Goal: Task Accomplishment & Management: Use online tool/utility

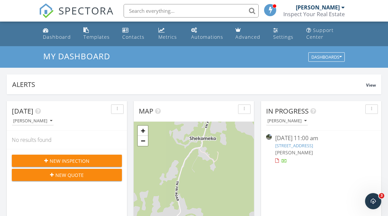
click at [284, 145] on link "[STREET_ADDRESS]" at bounding box center [294, 146] width 38 height 6
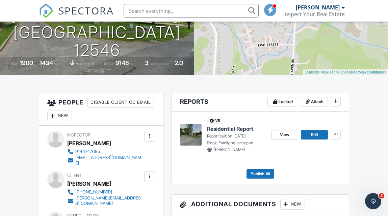
scroll to position [119, 0]
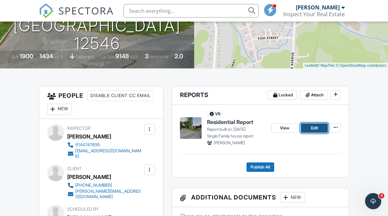
click at [312, 130] on span "Edit" at bounding box center [314, 128] width 7 height 7
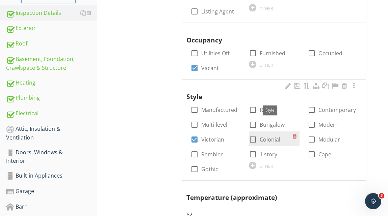
scroll to position [185, 0]
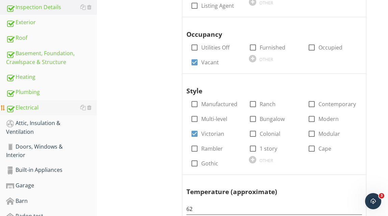
click at [33, 108] on div "Electrical" at bounding box center [51, 108] width 91 height 9
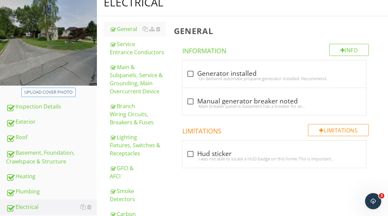
scroll to position [85, 0]
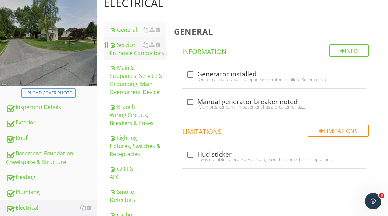
click at [131, 47] on div "Service Entrance Conductors" at bounding box center [138, 49] width 56 height 16
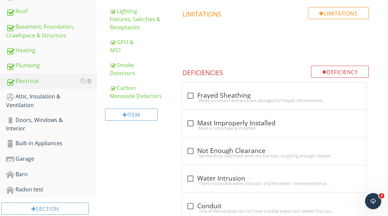
scroll to position [71, 0]
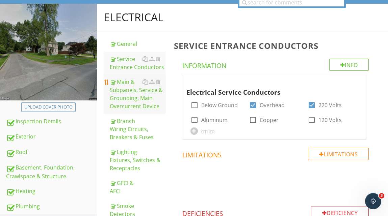
click at [130, 89] on div "Main & Subpanels, Service & Grounding, Main Overcurrent Device" at bounding box center [138, 94] width 56 height 32
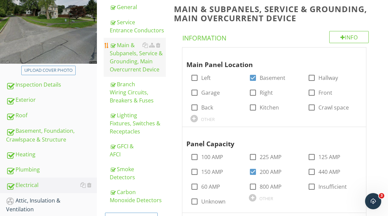
scroll to position [109, 0]
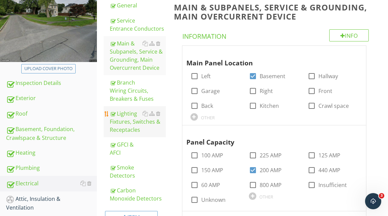
click at [131, 125] on div "Lighting Fixtures, Switches & Receptacles" at bounding box center [138, 122] width 56 height 24
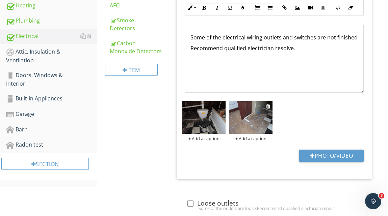
scroll to position [257, 0]
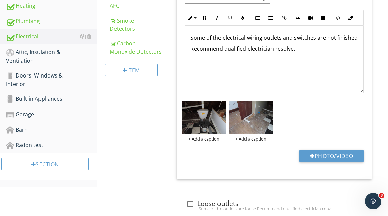
click at [355, 40] on p "Some of the electrical wiring outlets and switches are not finished" at bounding box center [274, 38] width 168 height 8
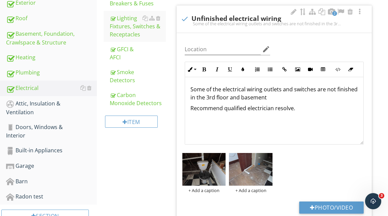
scroll to position [198, 0]
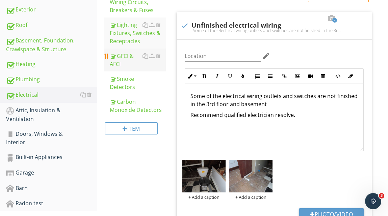
click at [125, 58] on div "GFCI & AFCI" at bounding box center [138, 60] width 56 height 16
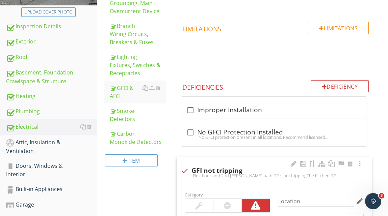
scroll to position [190, 0]
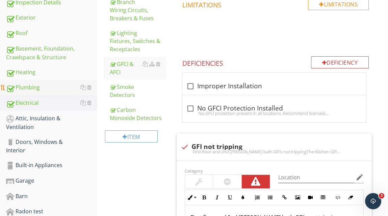
click at [34, 86] on div "Plumbing" at bounding box center [51, 87] width 91 height 9
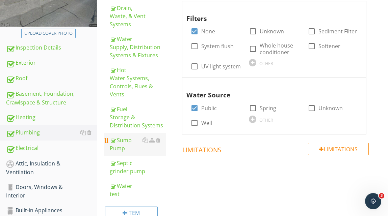
scroll to position [139, 0]
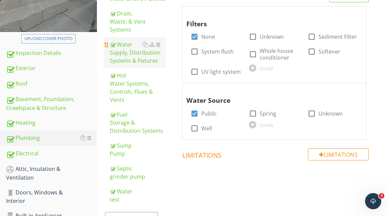
click at [136, 56] on div "Water Supply, Distribution Systems & Fixtures" at bounding box center [138, 53] width 56 height 24
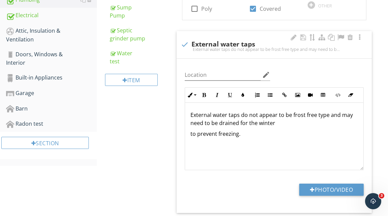
scroll to position [266, 0]
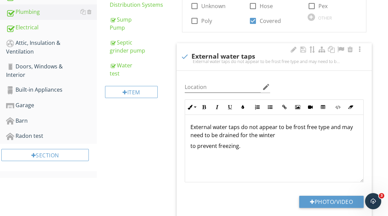
click at [351, 129] on p "External water taps do not appear to be frost free type and may need to be drai…" at bounding box center [274, 131] width 168 height 16
click at [244, 150] on p "to prevent freezing." at bounding box center [274, 146] width 168 height 8
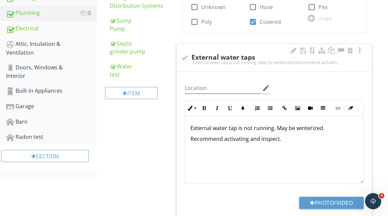
scroll to position [263, 0]
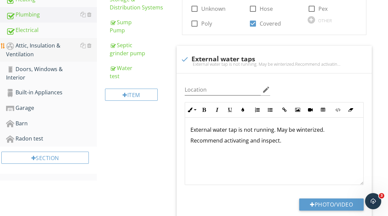
click at [38, 42] on div "Attic, Insulation & Ventilation" at bounding box center [51, 50] width 91 height 17
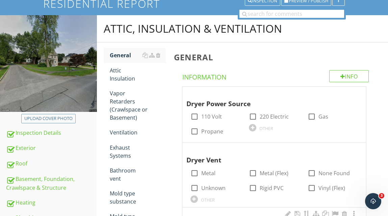
scroll to position [62, 0]
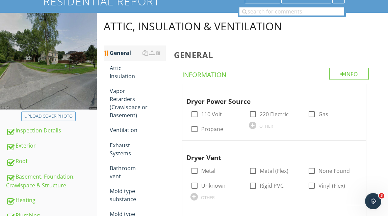
click at [127, 54] on div "General" at bounding box center [138, 53] width 56 height 8
click at [255, 114] on div at bounding box center [252, 114] width 11 height 11
checkbox input "true"
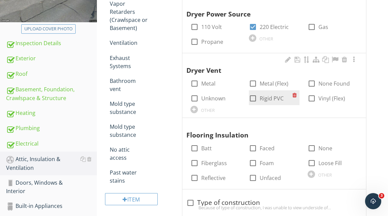
scroll to position [153, 0]
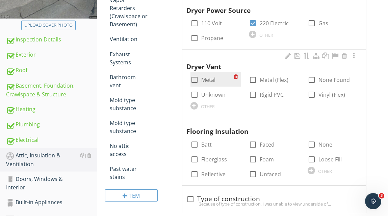
click at [196, 81] on div at bounding box center [194, 79] width 11 height 11
checkbox input "true"
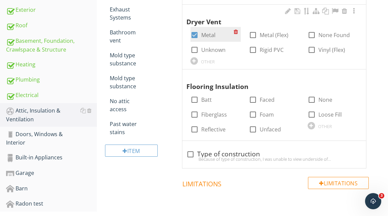
scroll to position [202, 0]
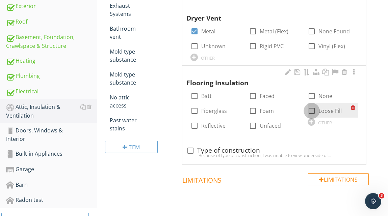
click at [312, 108] on div at bounding box center [311, 110] width 11 height 11
checkbox input "true"
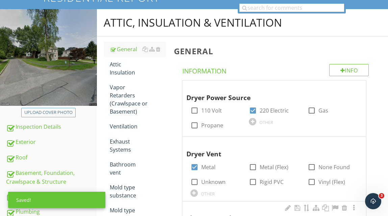
scroll to position [49, 0]
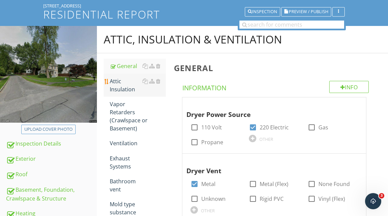
click at [126, 89] on div "Attic Insulation" at bounding box center [138, 85] width 56 height 16
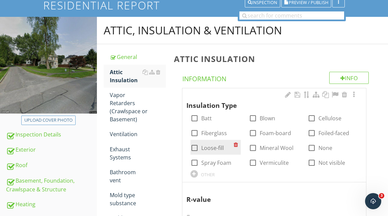
scroll to position [55, 0]
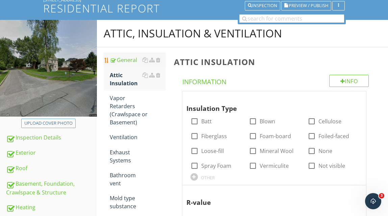
click at [130, 61] on div "General" at bounding box center [138, 60] width 56 height 8
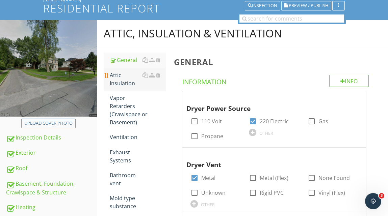
click at [122, 80] on div "Attic Insulation" at bounding box center [138, 79] width 56 height 16
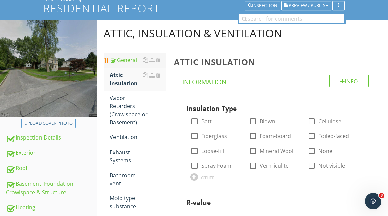
click at [127, 62] on div "General" at bounding box center [138, 60] width 56 height 8
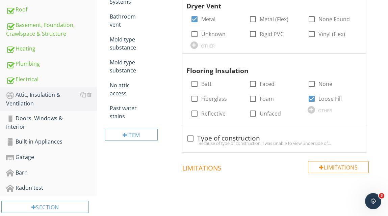
scroll to position [219, 0]
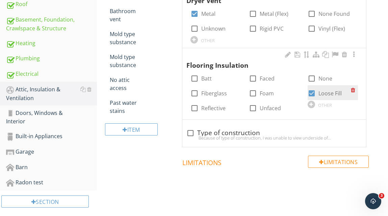
click at [312, 92] on div at bounding box center [311, 93] width 11 height 11
checkbox input "false"
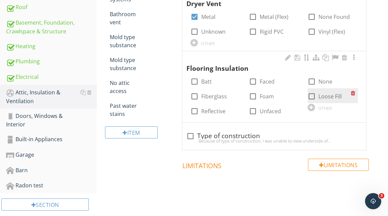
scroll to position [217, 0]
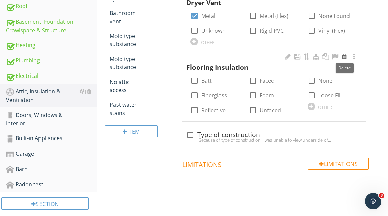
click at [344, 56] on div at bounding box center [344, 56] width 8 height 7
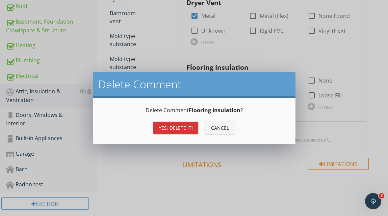
click at [192, 128] on div "Yes, Delete it!" at bounding box center [176, 128] width 34 height 7
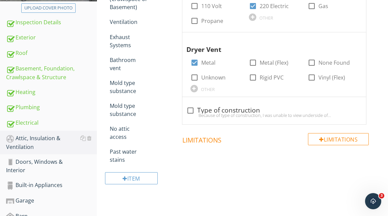
scroll to position [71, 0]
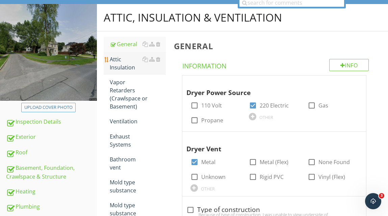
click at [114, 65] on div "Attic Insulation" at bounding box center [138, 63] width 56 height 16
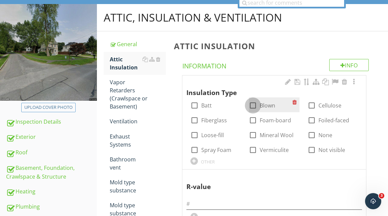
click at [253, 106] on div at bounding box center [252, 105] width 11 height 11
checkbox input "true"
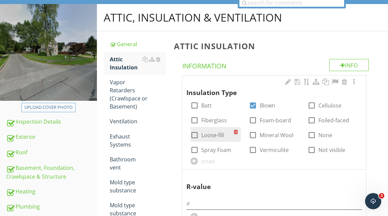
click at [194, 136] on div at bounding box center [194, 135] width 11 height 11
checkbox input "true"
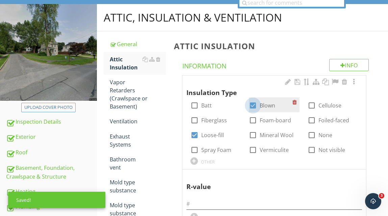
click at [253, 106] on div at bounding box center [252, 105] width 11 height 11
checkbox input "false"
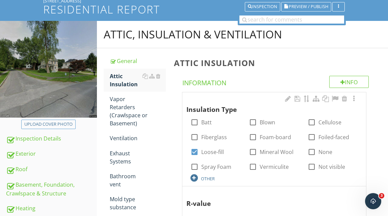
scroll to position [46, 0]
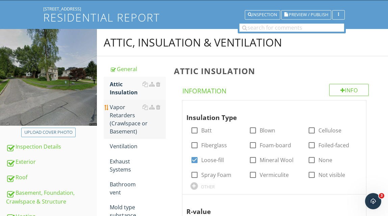
click at [121, 111] on div "Vapor Retarders (Crawlspace or Basement)" at bounding box center [138, 119] width 56 height 32
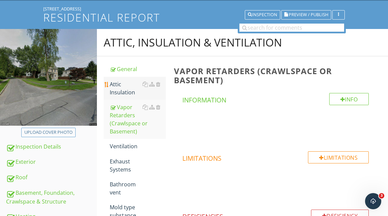
click at [119, 89] on div "Attic Insulation" at bounding box center [138, 88] width 56 height 16
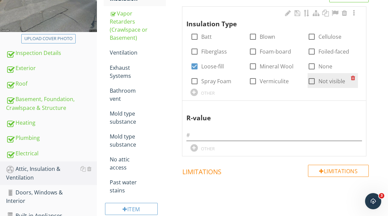
scroll to position [137, 0]
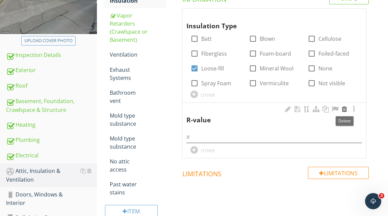
click at [346, 109] on div at bounding box center [344, 109] width 8 height 7
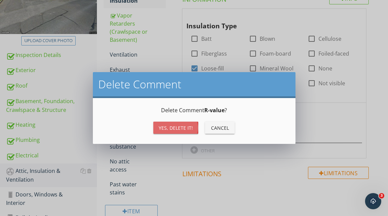
click at [181, 126] on div "Yes, Delete it!" at bounding box center [176, 128] width 34 height 7
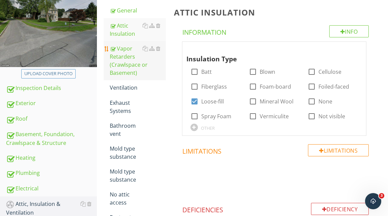
scroll to position [109, 0]
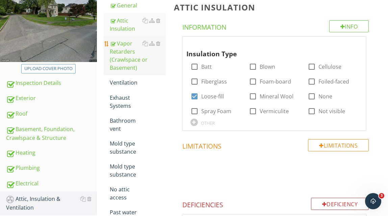
click at [126, 55] on div "Vapor Retarders (Crawlspace or Basement)" at bounding box center [138, 56] width 56 height 32
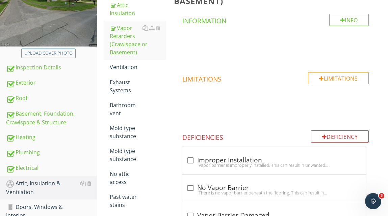
scroll to position [104, 0]
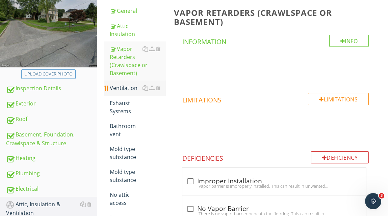
click at [128, 86] on div "Ventilation" at bounding box center [138, 88] width 56 height 8
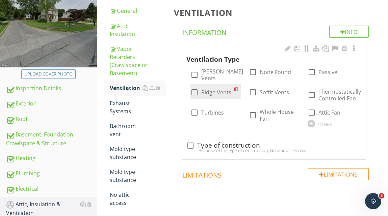
click at [195, 87] on div at bounding box center [194, 92] width 11 height 11
checkbox input "true"
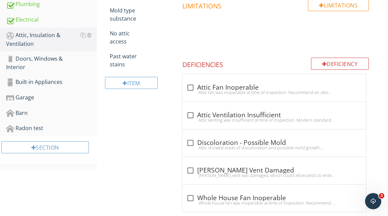
scroll to position [281, 0]
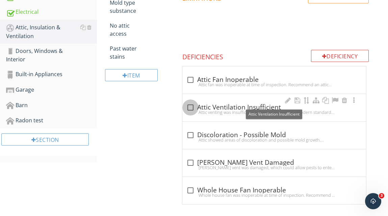
click at [190, 102] on div at bounding box center [190, 107] width 11 height 11
checkbox input "true"
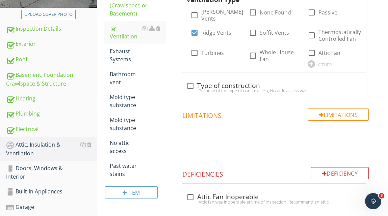
scroll to position [164, 0]
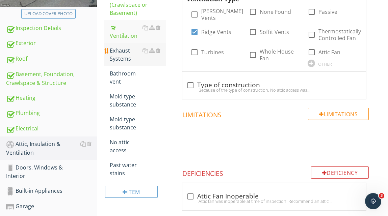
click at [122, 54] on div "Exhaust Systems" at bounding box center [138, 55] width 56 height 16
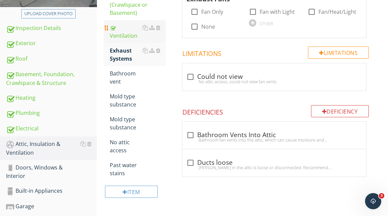
click at [126, 33] on div "Ventilation" at bounding box center [138, 32] width 56 height 16
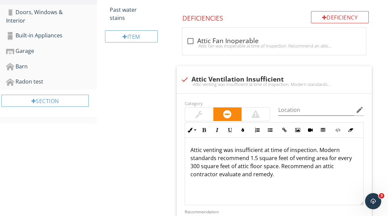
scroll to position [361, 0]
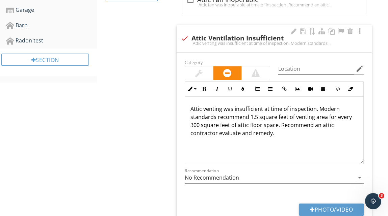
click at [277, 129] on p "Attic venting was insufficient at time of inspection. Modern standards recommen…" at bounding box center [274, 121] width 168 height 32
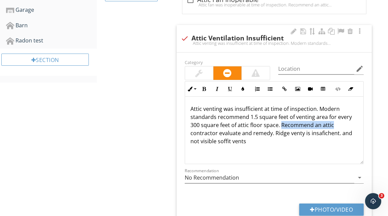
drag, startPoint x: 281, startPoint y: 120, endPoint x: 352, endPoint y: 119, distance: 70.2
click at [352, 119] on p "Attic venting was insufficient at time of inspection. Modern standards recommen…" at bounding box center [274, 125] width 168 height 41
click at [313, 134] on p "Attic venting was insufficient at time of inspection. Modern standards recommen…" at bounding box center [274, 125] width 168 height 41
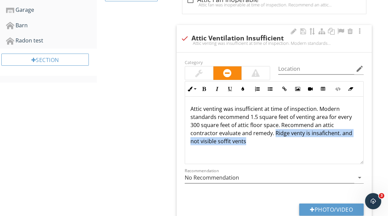
drag, startPoint x: 274, startPoint y: 128, endPoint x: 331, endPoint y: 135, distance: 57.2
click at [331, 135] on p "Attic venting was insufficient at time of inspection. Modern standards recommen…" at bounding box center [274, 125] width 168 height 41
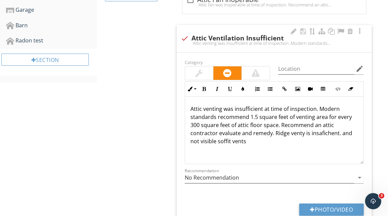
click at [286, 161] on div "Category Location edit Inline Style XLarge Large Normal Small Light Small/Light…" at bounding box center [274, 124] width 187 height 132
click at [302, 130] on p "Attic venting was insufficient at time of inspection. Modern standards recommen…" at bounding box center [274, 125] width 168 height 41
click at [303, 128] on p "Attic venting was insufficient at time of inspection. Modern standards recommen…" at bounding box center [274, 125] width 168 height 41
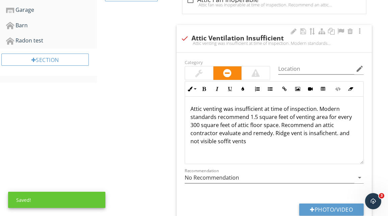
click at [333, 130] on p "Attic venting was insufficient at time of inspection. Modern standards recommen…" at bounding box center [274, 125] width 168 height 41
click at [328, 129] on p "Attic venting was insufficient at time of inspection. Modern standards recommen…" at bounding box center [274, 125] width 168 height 41
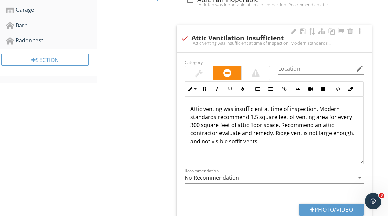
click at [211, 137] on p "Attic venting was insufficient at time of inspection. Modern standards recommen…" at bounding box center [274, 125] width 168 height 41
click at [264, 137] on p "Attic venting was insufficient at time of inspection. Modern standards recommen…" at bounding box center [274, 125] width 168 height 41
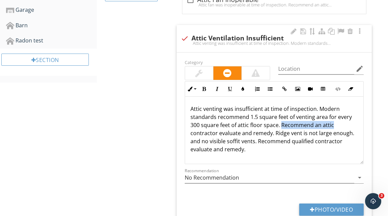
drag, startPoint x: 281, startPoint y: 120, endPoint x: 337, endPoint y: 120, distance: 56.1
click at [337, 121] on p "Attic venting was insufficient at time of inspection. Modern standards recommen…" at bounding box center [274, 129] width 168 height 49
drag, startPoint x: 282, startPoint y: 121, endPoint x: 345, endPoint y: 122, distance: 63.5
click at [345, 122] on p "Attic venting was insufficient at time of inspection. Modern standards recommen…" at bounding box center [274, 125] width 168 height 41
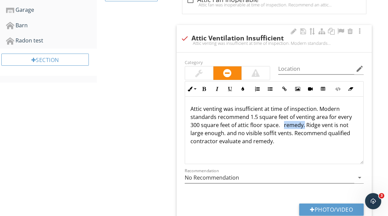
drag, startPoint x: 283, startPoint y: 121, endPoint x: 304, endPoint y: 121, distance: 20.9
click at [304, 121] on p "Attic venting was insufficient at time of inspection. Modern standards recommen…" at bounding box center [274, 125] width 168 height 41
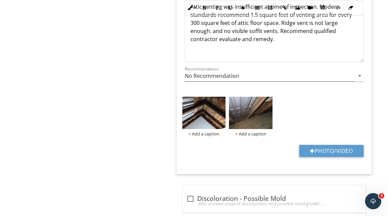
scroll to position [483, 0]
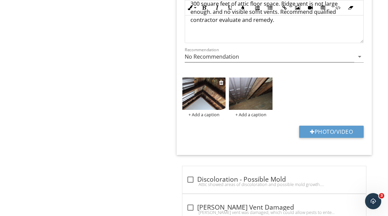
click at [210, 112] on div "+ Add a caption" at bounding box center [204, 114] width 44 height 5
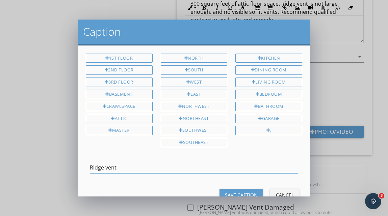
type input "Ridge vent"
click at [235, 192] on div "Save Caption" at bounding box center [241, 195] width 33 height 7
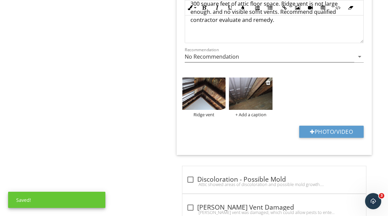
click at [258, 112] on div "+ Add a caption" at bounding box center [251, 114] width 44 height 5
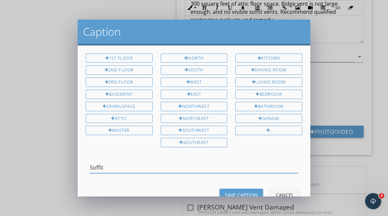
type input "Soffit"
click at [234, 192] on div "Save Caption" at bounding box center [241, 195] width 33 height 7
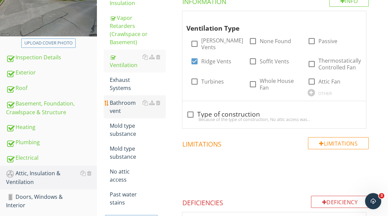
scroll to position [138, 0]
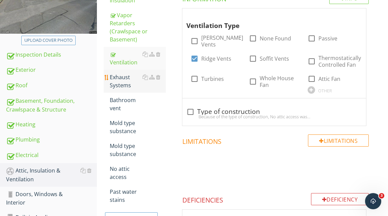
click at [123, 82] on div "Exhaust Systems" at bounding box center [138, 81] width 56 height 16
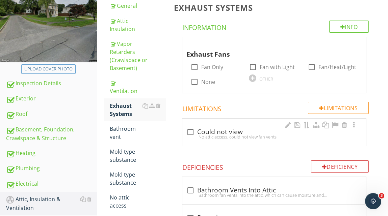
scroll to position [107, 0]
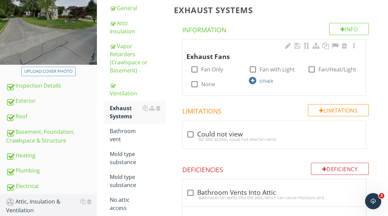
click at [254, 80] on div at bounding box center [252, 80] width 7 height 7
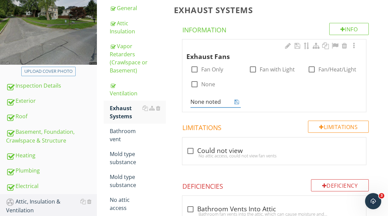
click at [235, 101] on icon at bounding box center [236, 101] width 5 height 5
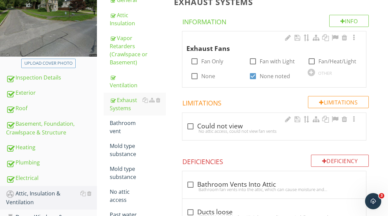
scroll to position [104, 0]
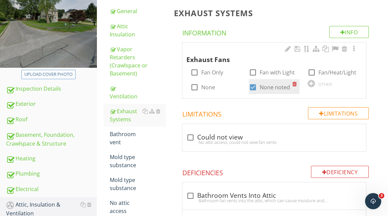
click at [295, 83] on div at bounding box center [295, 83] width 7 height 9
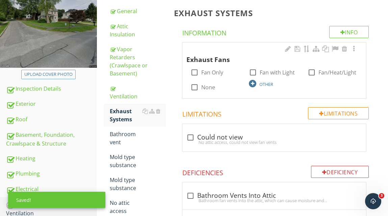
click at [254, 84] on div at bounding box center [252, 83] width 7 height 7
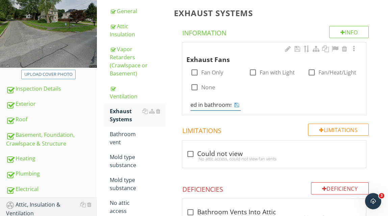
type input "None noted in bathrooms"
click at [237, 104] on icon at bounding box center [236, 104] width 5 height 5
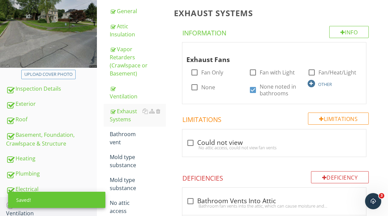
click at [310, 84] on div at bounding box center [311, 83] width 7 height 7
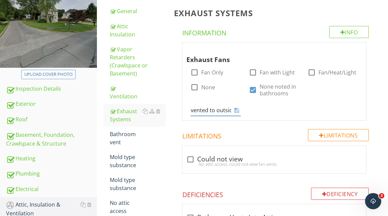
scroll to position [0, 29]
type input "Stove fan vented to outside"
click at [235, 110] on icon at bounding box center [236, 110] width 5 height 5
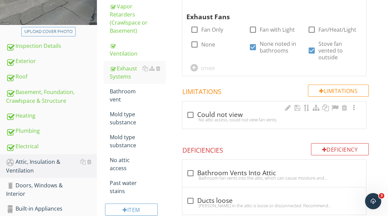
scroll to position [145, 0]
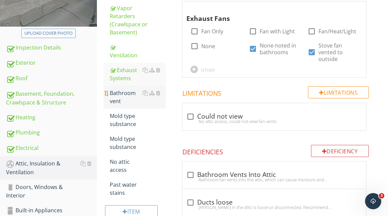
click at [127, 95] on div "Bathroom vent" at bounding box center [138, 97] width 56 height 16
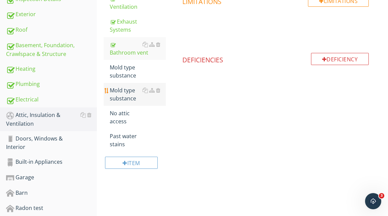
scroll to position [195, 0]
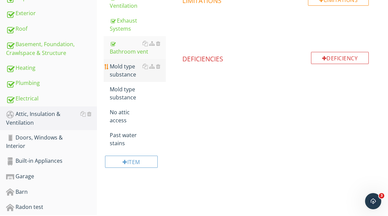
click at [129, 71] on div "Mold type substance" at bounding box center [138, 70] width 56 height 16
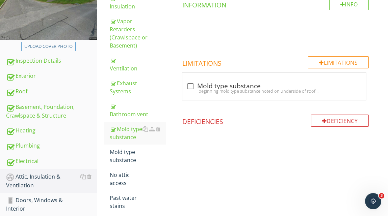
scroll to position [145, 0]
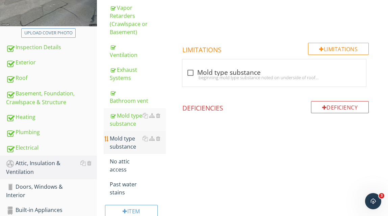
click at [129, 141] on div "Mold type substance" at bounding box center [138, 143] width 56 height 16
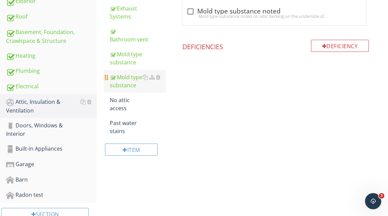
scroll to position [210, 0]
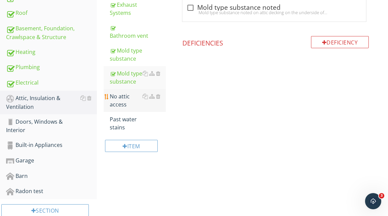
click at [125, 103] on div "No attic access" at bounding box center [138, 101] width 56 height 16
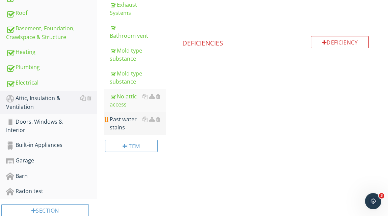
click at [127, 126] on div "Past water stains" at bounding box center [138, 123] width 56 height 16
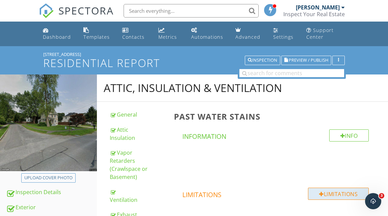
click at [331, 194] on div "Limitations" at bounding box center [338, 194] width 61 height 12
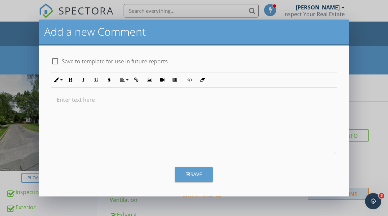
scroll to position [31, 0]
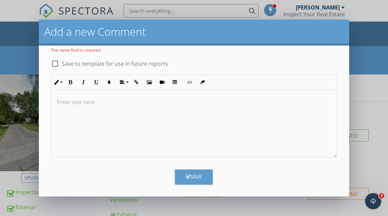
click at [110, 102] on p at bounding box center [194, 102] width 275 height 8
click at [65, 113] on p "Revommend monitor." at bounding box center [194, 113] width 275 height 8
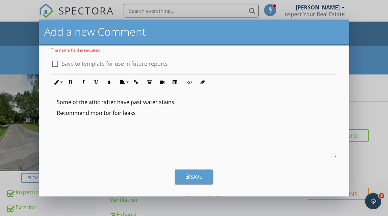
click at [118, 115] on p "Recommend monitor foir leaks" at bounding box center [194, 113] width 275 height 8
click at [133, 115] on p "Recommend monitor for leaks" at bounding box center [194, 113] width 275 height 8
click at [188, 176] on icon "button" at bounding box center [188, 177] width 5 height 5
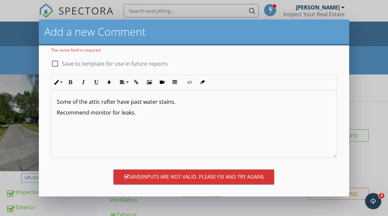
scroll to position [0, 0]
click at [161, 163] on form "Name The name field is required. check_box_outline_blank Save to template for u…" at bounding box center [194, 122] width 310 height 152
click at [175, 135] on div "Some of the attic rafter have past water stains. Recommend monitor for leaks." at bounding box center [193, 124] width 285 height 68
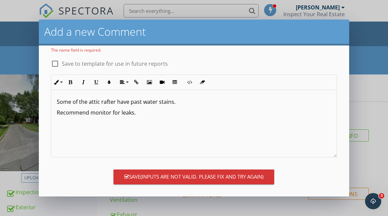
scroll to position [0, 0]
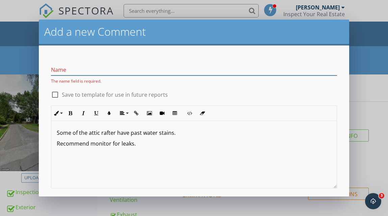
click at [68, 70] on input "Name" at bounding box center [194, 70] width 286 height 11
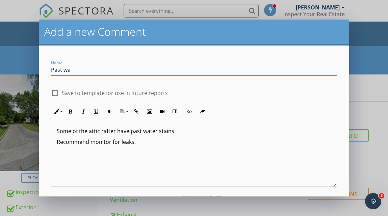
type input "Past water stains"
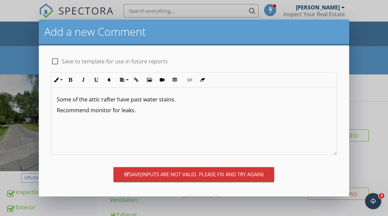
click at [169, 175] on span "(Inputs are not valid. Please fix and try again)" at bounding box center [201, 175] width 123 height 8
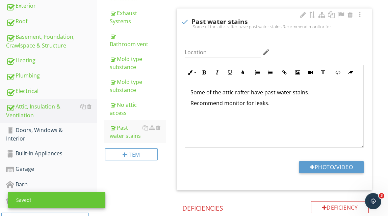
scroll to position [197, 0]
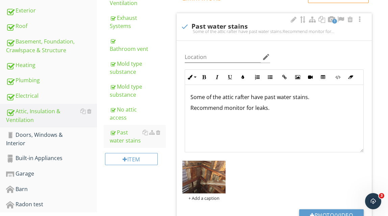
click at [250, 98] on p "Some of the attic rafter have past water stains." at bounding box center [274, 97] width 168 height 8
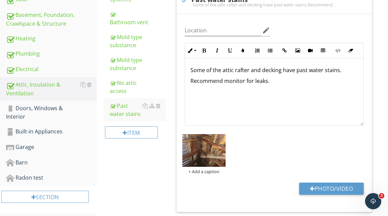
scroll to position [228, 0]
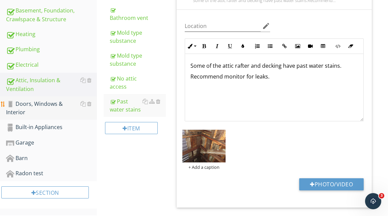
click at [45, 104] on div "Doors, Windows & Interior" at bounding box center [51, 108] width 91 height 17
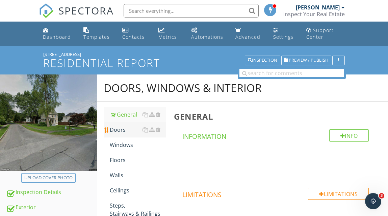
click at [118, 129] on div "Doors" at bounding box center [138, 130] width 56 height 8
click at [126, 145] on div "Windows" at bounding box center [138, 145] width 56 height 8
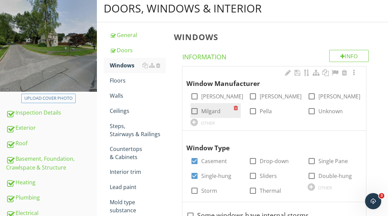
scroll to position [80, 0]
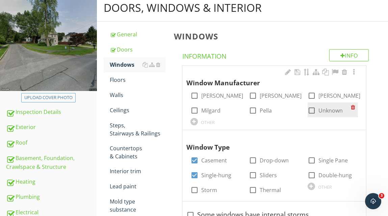
click at [311, 111] on div at bounding box center [311, 110] width 11 height 11
checkbox input "true"
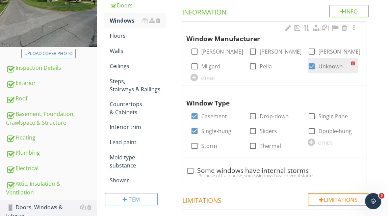
scroll to position [125, 0]
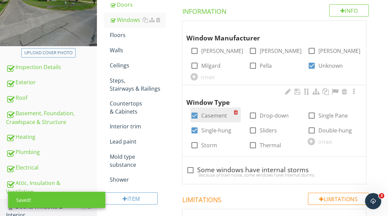
click at [195, 115] on div at bounding box center [194, 115] width 11 height 11
checkbox input "false"
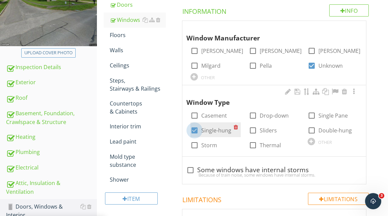
click at [194, 132] on div at bounding box center [194, 130] width 11 height 11
checkbox input "false"
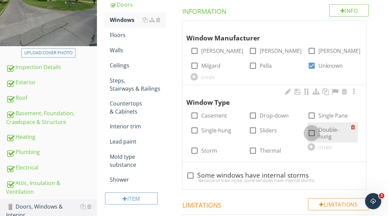
click at [313, 133] on div at bounding box center [311, 133] width 11 height 11
checkbox input "true"
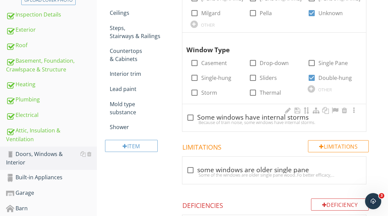
scroll to position [184, 0]
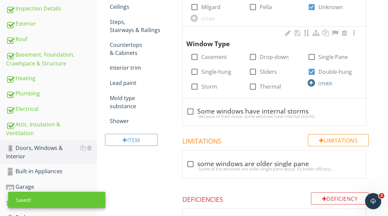
click at [313, 82] on div at bounding box center [311, 82] width 7 height 7
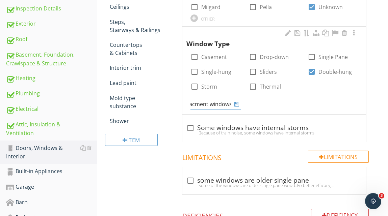
type input "Replacment windows"
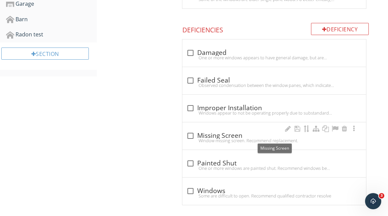
scroll to position [374, 0]
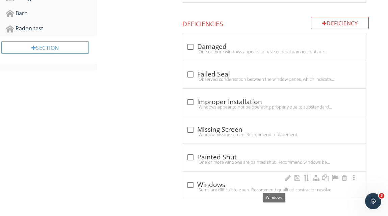
click at [218, 184] on div "check_box_outline_blank Windows" at bounding box center [274, 185] width 176 height 8
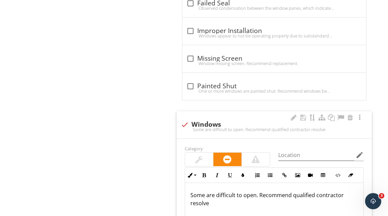
scroll to position [434, 0]
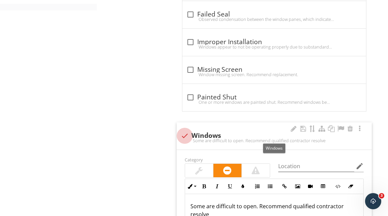
click at [186, 134] on div at bounding box center [184, 135] width 11 height 11
checkbox input "true"
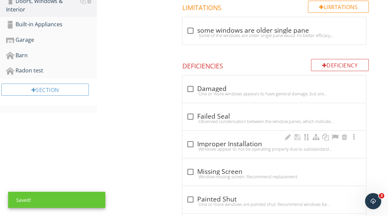
scroll to position [330, 0]
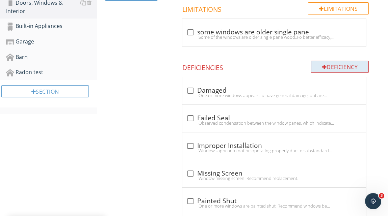
click at [345, 69] on div "Deficiency" at bounding box center [340, 67] width 58 height 12
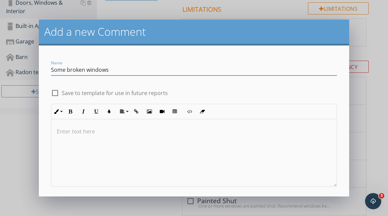
type input "Some broken windows"
click at [96, 131] on p at bounding box center [194, 132] width 275 height 8
click at [79, 132] on p "Manyu ofthe windows are broken." at bounding box center [194, 132] width 275 height 8
click at [81, 132] on p "Manyu ofthe windows are broken." at bounding box center [194, 132] width 275 height 8
click at [72, 134] on p "Manyu of the windows are broken." at bounding box center [194, 132] width 275 height 8
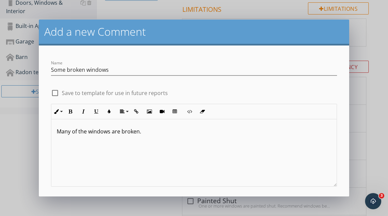
click at [147, 131] on p "Many of the windows are broken." at bounding box center [194, 132] width 275 height 8
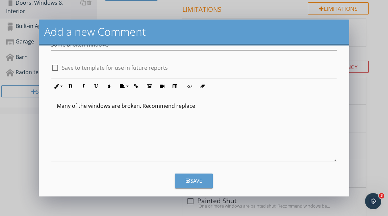
scroll to position [30, 0]
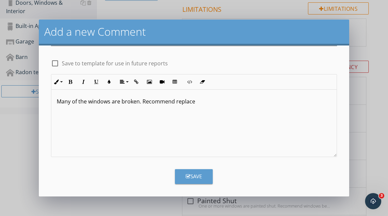
click at [197, 177] on div "Save" at bounding box center [194, 177] width 16 height 8
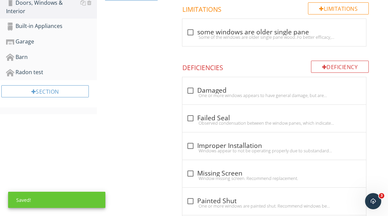
scroll to position [584, 0]
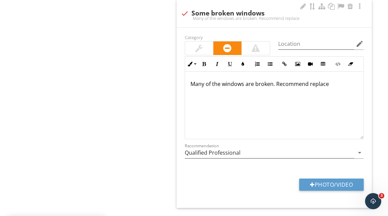
click at [333, 84] on p "Many of the windows are broken. Recommend replace" at bounding box center [274, 84] width 168 height 8
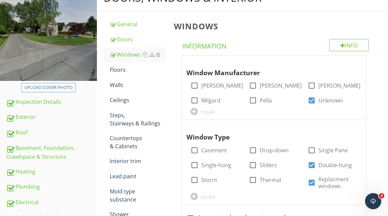
scroll to position [74, 0]
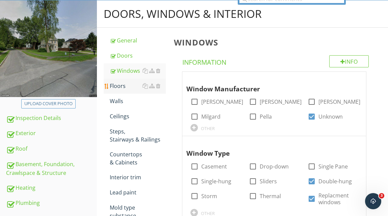
click at [121, 84] on div "Floors" at bounding box center [138, 86] width 56 height 8
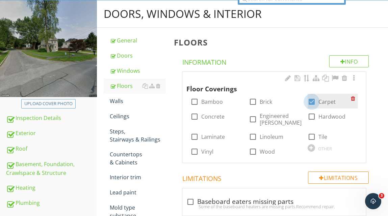
click at [310, 101] on div at bounding box center [311, 101] width 11 height 11
checkbox input "false"
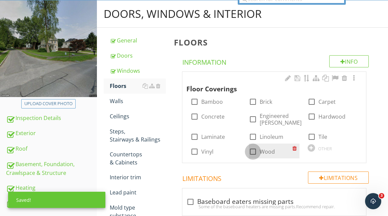
click at [257, 151] on div at bounding box center [252, 151] width 11 height 11
checkbox input "true"
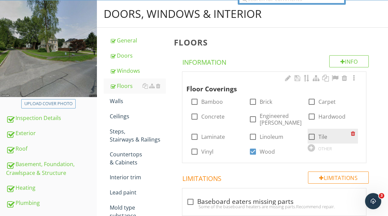
click at [310, 135] on div at bounding box center [311, 136] width 11 height 11
checkbox input "true"
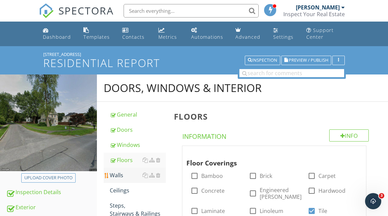
click at [119, 178] on div "Walls" at bounding box center [138, 176] width 56 height 8
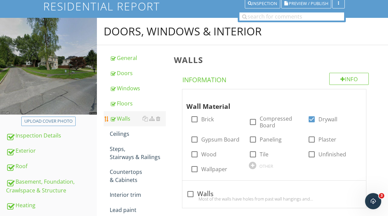
scroll to position [59, 0]
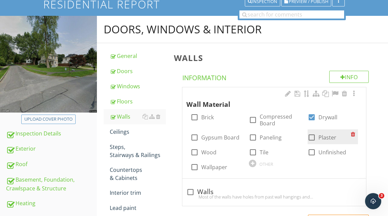
click at [312, 139] on div at bounding box center [311, 137] width 11 height 11
checkbox input "true"
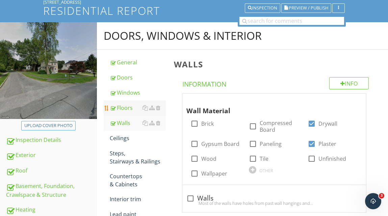
scroll to position [62, 0]
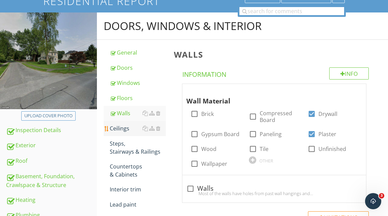
click at [125, 129] on div "Ceilings" at bounding box center [138, 129] width 56 height 8
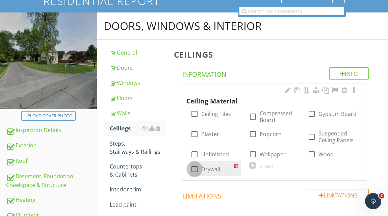
click at [194, 170] on div at bounding box center [194, 169] width 11 height 11
checkbox input "true"
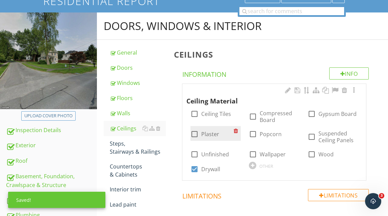
click at [194, 133] on div at bounding box center [194, 134] width 11 height 11
checkbox input "true"
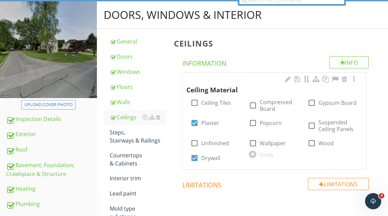
scroll to position [73, 0]
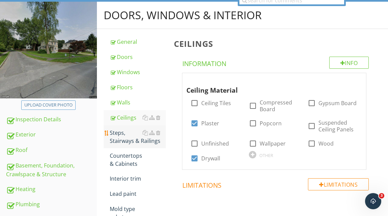
click at [145, 139] on div "Steps, Stairways & Railings" at bounding box center [138, 137] width 56 height 16
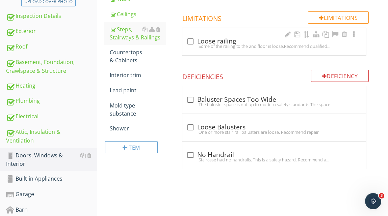
scroll to position [178, 0]
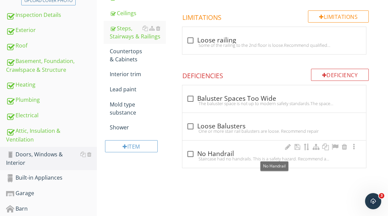
click at [190, 154] on div at bounding box center [190, 154] width 11 height 11
checkbox input "true"
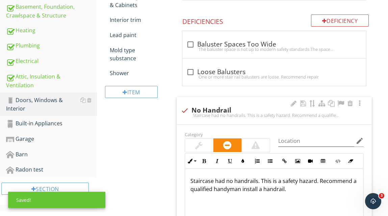
scroll to position [0, 0]
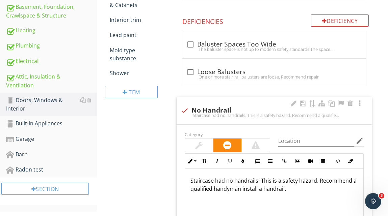
click at [191, 181] on p "Staircase had no handrails. This is a safety hazard. Recommend a qualified hand…" at bounding box center [274, 185] width 168 height 16
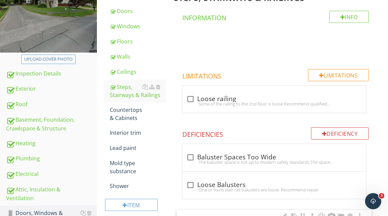
scroll to position [140, 0]
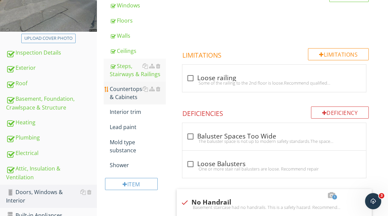
click at [125, 94] on div "Countertops & Cabinets" at bounding box center [138, 93] width 56 height 16
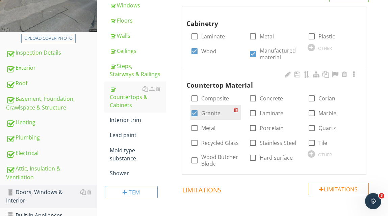
click at [192, 114] on div at bounding box center [194, 113] width 11 height 11
checkbox input "false"
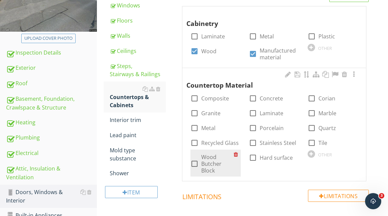
click at [195, 163] on div at bounding box center [194, 163] width 11 height 11
checkbox input "true"
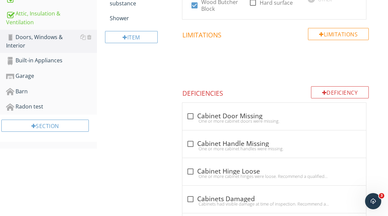
scroll to position [283, 0]
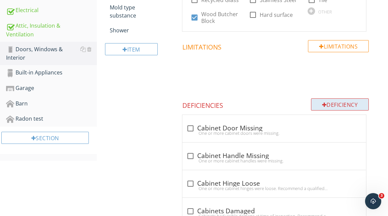
click at [332, 105] on div "Deficiency" at bounding box center [340, 105] width 58 height 12
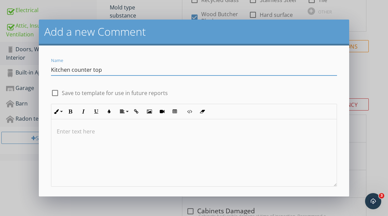
click at [51, 70] on input "Kitchen counter top" at bounding box center [194, 70] width 286 height 11
type input "Wood kitchen counter top"
click at [79, 133] on p at bounding box center [194, 132] width 275 height 8
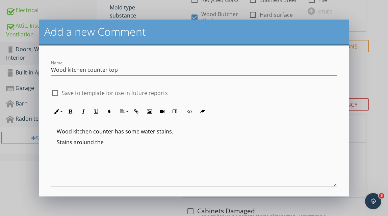
click at [93, 144] on p "Stains aroiund the" at bounding box center [194, 142] width 275 height 8
click at [105, 145] on p "Stains around the" at bounding box center [194, 142] width 275 height 8
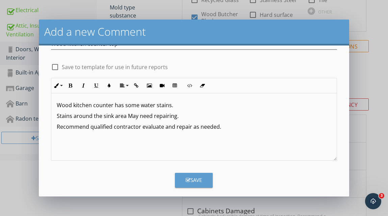
scroll to position [32, 0]
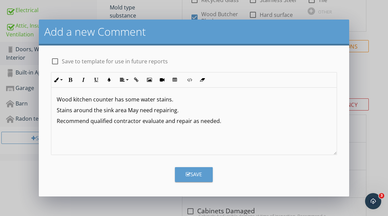
click at [194, 172] on div "Save" at bounding box center [194, 175] width 16 height 8
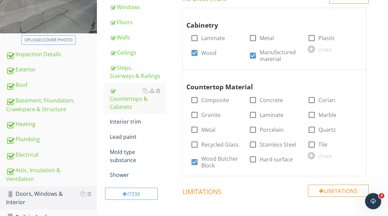
scroll to position [178, 0]
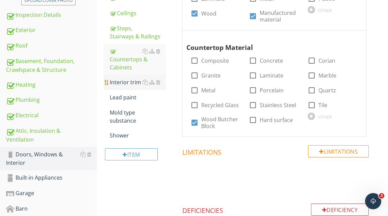
click at [134, 83] on div "Interior trim" at bounding box center [138, 82] width 56 height 8
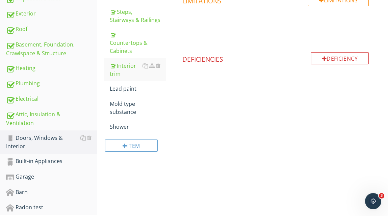
scroll to position [195, 0]
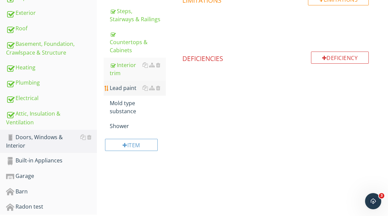
click at [125, 88] on div "Lead paint" at bounding box center [138, 88] width 56 height 8
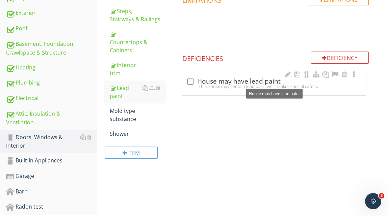
click at [190, 81] on div at bounding box center [190, 81] width 11 height 11
checkbox input "true"
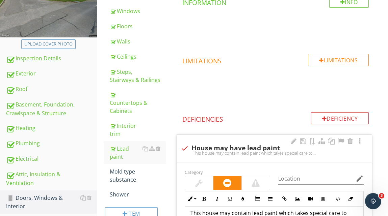
scroll to position [115, 0]
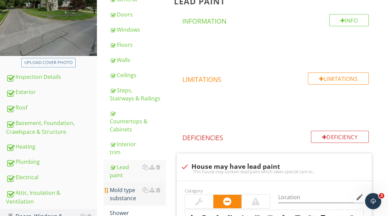
click at [134, 196] on div "Mold type substance" at bounding box center [138, 194] width 56 height 16
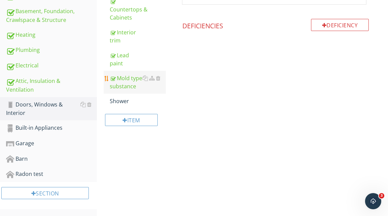
scroll to position [170, 0]
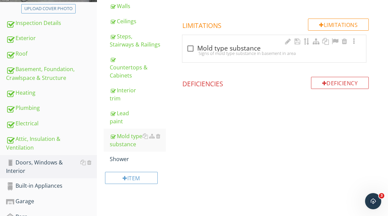
click at [190, 48] on div at bounding box center [190, 48] width 11 height 11
checkbox input "true"
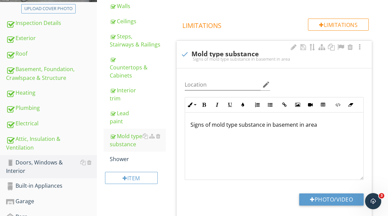
click at [322, 127] on p "Signs of mold type substance in basement in area" at bounding box center [274, 125] width 168 height 8
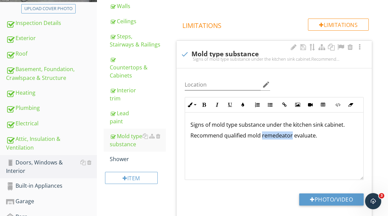
click at [291, 136] on p "Recommend qualified mold remedeator evaluate." at bounding box center [274, 136] width 168 height 8
click at [291, 139] on p "Recommend qualified mold remedeator evaluate." at bounding box center [274, 136] width 168 height 8
click at [344, 127] on p "Signs of mold type substance under the kitchen sink cabinet." at bounding box center [274, 125] width 168 height 8
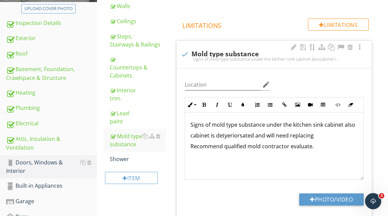
click at [252, 136] on p "cabinet is detyeriorsated and will need replacing" at bounding box center [274, 136] width 168 height 8
click at [210, 137] on p "cabinet is deteriorated and will need replacing" at bounding box center [274, 136] width 168 height 8
click at [317, 139] on p "cabinet flor is deteriorated and will need replacing" at bounding box center [274, 136] width 168 height 8
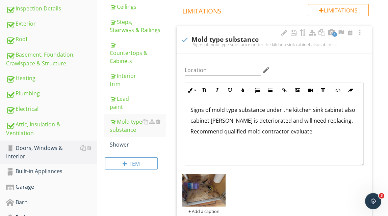
scroll to position [191, 0]
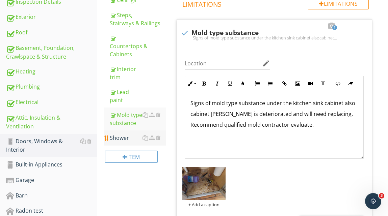
click at [128, 139] on div "Shower" at bounding box center [138, 138] width 56 height 8
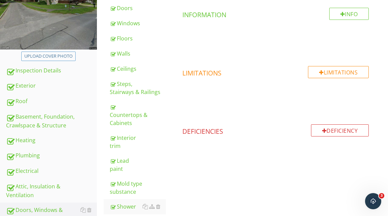
scroll to position [119, 0]
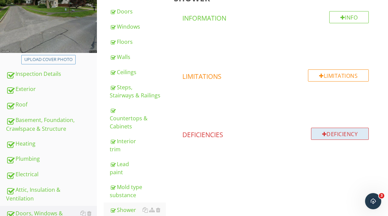
click at [324, 131] on div "Deficiency" at bounding box center [340, 134] width 58 height 12
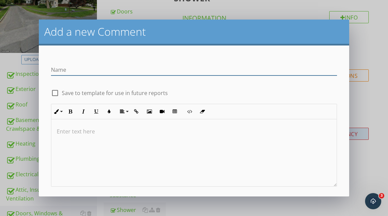
scroll to position [0, 0]
type input "@"
type input "Shower head leaking"
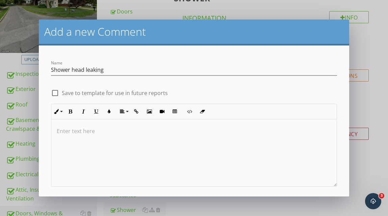
click at [102, 127] on p at bounding box center [194, 131] width 275 height 8
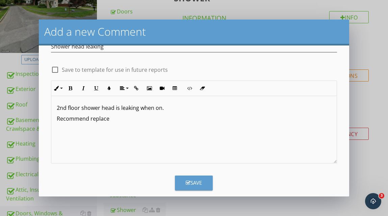
scroll to position [24, 0]
click at [190, 180] on icon "button" at bounding box center [188, 182] width 5 height 5
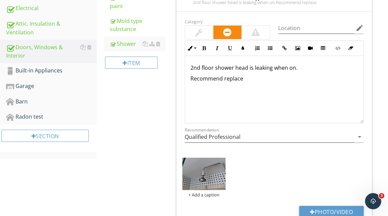
scroll to position [283, 0]
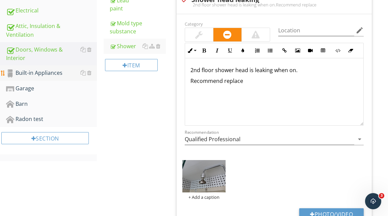
click at [53, 73] on div "Built-in Appliances" at bounding box center [51, 73] width 91 height 9
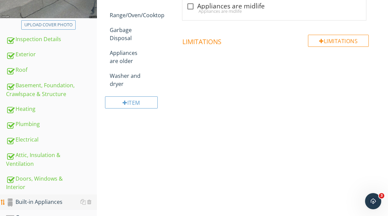
scroll to position [151, 0]
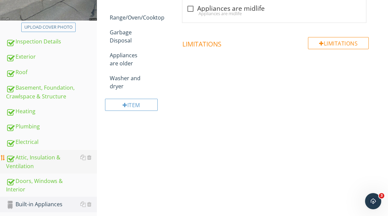
click at [32, 157] on div "Attic, Insulation & Ventilation" at bounding box center [51, 162] width 91 height 17
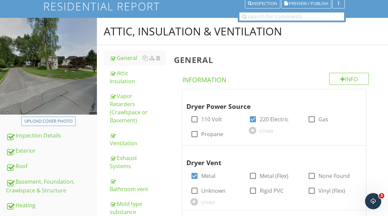
scroll to position [53, 0]
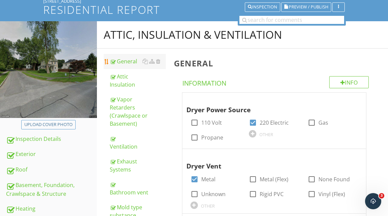
click at [131, 61] on div "General" at bounding box center [138, 61] width 56 height 8
click at [131, 62] on div "General" at bounding box center [138, 61] width 56 height 8
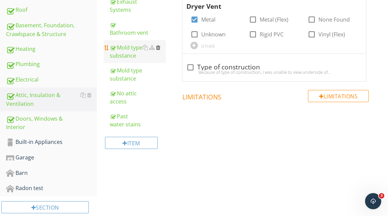
scroll to position [221, 0]
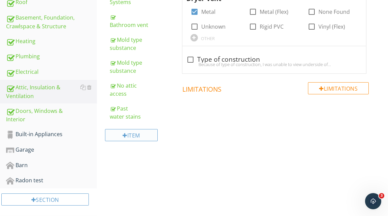
click at [136, 133] on div "Item" at bounding box center [131, 135] width 52 height 12
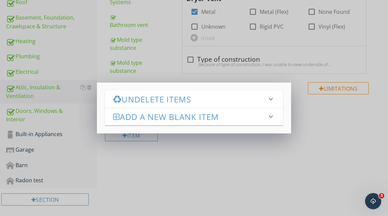
click at [171, 117] on h3 "Add a new Blank Item" at bounding box center [190, 116] width 154 height 9
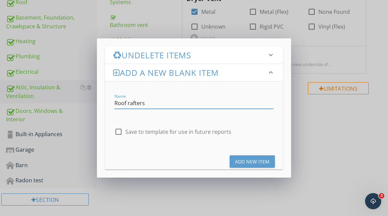
type input "Roof rafters"
click at [248, 162] on div "Add New Item" at bounding box center [252, 161] width 34 height 7
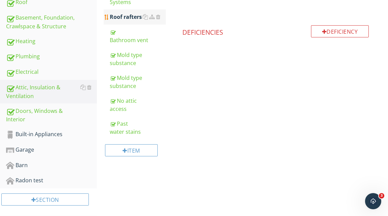
click at [133, 16] on div "Roof rafters" at bounding box center [138, 17] width 56 height 8
click at [333, 32] on div "Deficiency" at bounding box center [340, 31] width 58 height 12
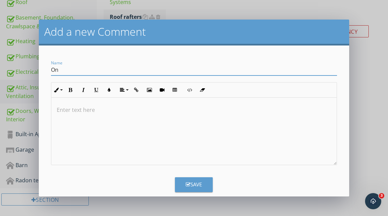
type input "O"
type input "Roof rafters damaged."
click at [88, 111] on p at bounding box center [194, 110] width 275 height 8
click at [59, 110] on p "one or more" at bounding box center [194, 110] width 275 height 8
click at [96, 112] on p "One or more" at bounding box center [194, 110] width 275 height 8
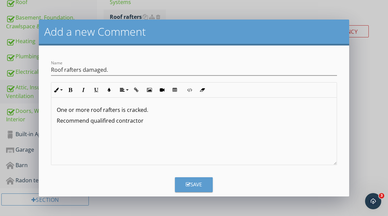
click at [114, 121] on p "Recommend qualifired contractor" at bounding box center [194, 121] width 275 height 8
click at [144, 122] on p "Recommend qualified contractor" at bounding box center [194, 121] width 275 height 8
click at [195, 184] on div "Save" at bounding box center [194, 185] width 16 height 8
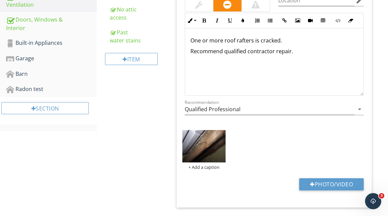
scroll to position [320, 0]
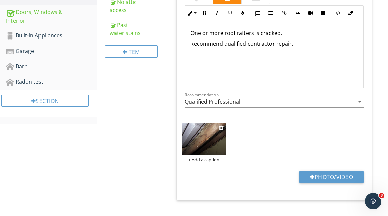
click at [210, 161] on div "+ Add a caption" at bounding box center [204, 159] width 44 height 5
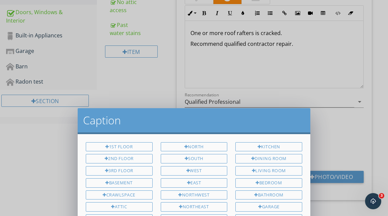
scroll to position [0, 0]
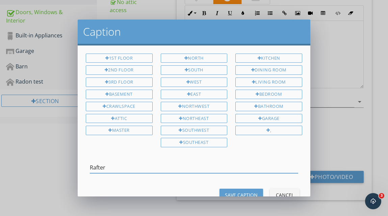
type input "Rafter"
click at [241, 192] on div "Save Caption" at bounding box center [241, 195] width 33 height 7
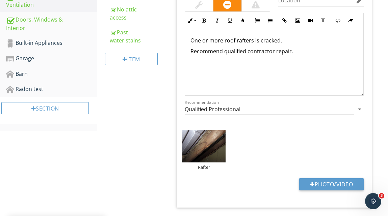
scroll to position [317, 0]
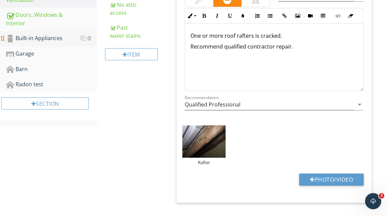
click at [50, 38] on div "Built-in Appliances" at bounding box center [51, 38] width 91 height 9
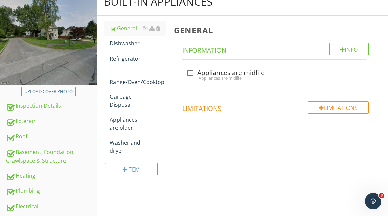
scroll to position [88, 0]
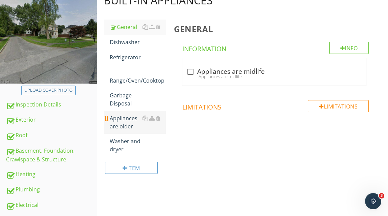
click at [129, 119] on div "Appliances are older" at bounding box center [138, 122] width 56 height 16
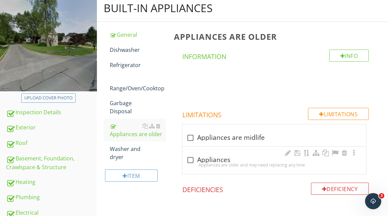
scroll to position [85, 0]
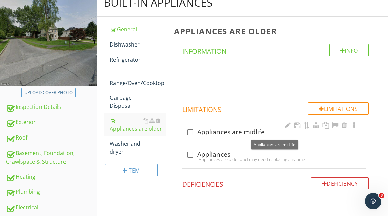
click at [264, 133] on div "check_box_outline_blank Appliances are midlife" at bounding box center [274, 133] width 176 height 8
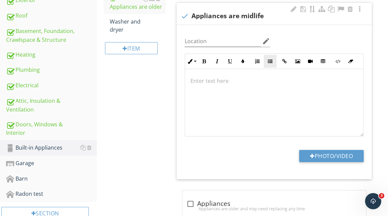
scroll to position [245, 0]
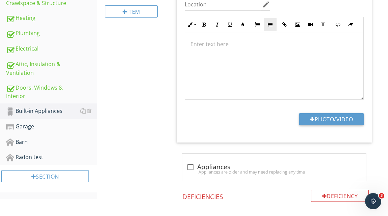
click at [263, 183] on div "Info Information Limitations Limitations check Appliances are midlife Location …" at bounding box center [275, 62] width 203 height 355
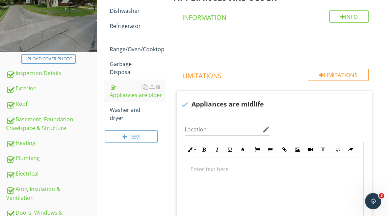
scroll to position [76, 0]
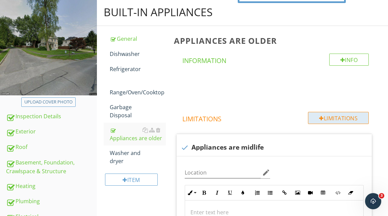
click at [332, 120] on div "Limitations" at bounding box center [338, 118] width 61 height 12
click at [375, 80] on div at bounding box center [194, 108] width 388 height 216
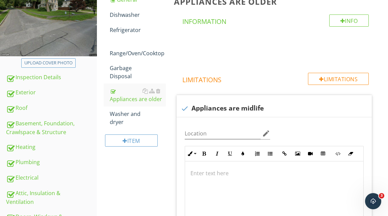
scroll to position [119, 0]
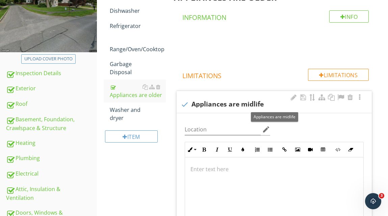
click at [265, 104] on div "check Appliances are midlife" at bounding box center [274, 105] width 187 height 8
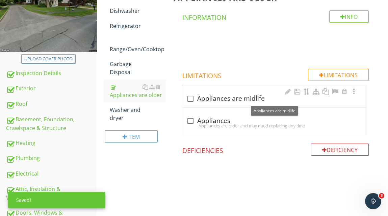
click at [264, 99] on div "check_box_outline_blank Appliances are midlife" at bounding box center [274, 99] width 176 height 8
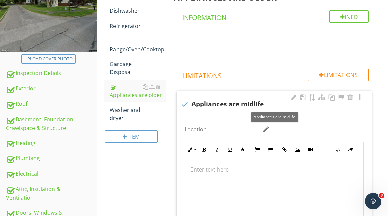
click at [264, 105] on div "check Appliances are midlife" at bounding box center [274, 105] width 187 height 8
checkbox input "true"
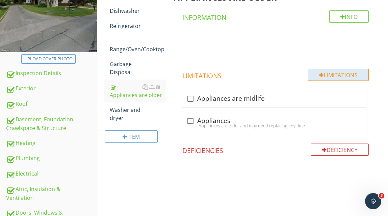
click at [314, 78] on div "Limitations" at bounding box center [338, 75] width 61 height 12
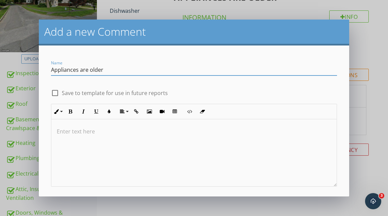
type input "Appliances are older"
click at [94, 130] on p at bounding box center [194, 132] width 275 height 8
click at [55, 93] on div at bounding box center [54, 92] width 11 height 11
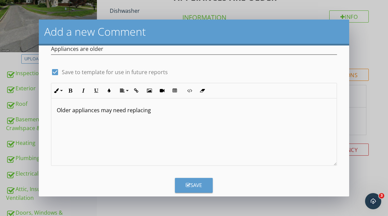
scroll to position [32, 0]
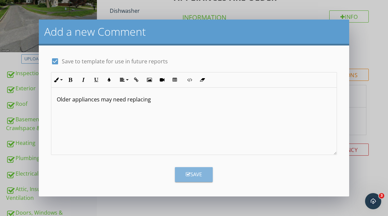
click at [195, 175] on div "Save" at bounding box center [194, 175] width 16 height 8
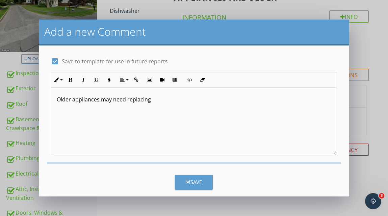
checkbox input "false"
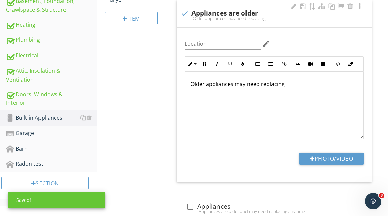
scroll to position [239, 0]
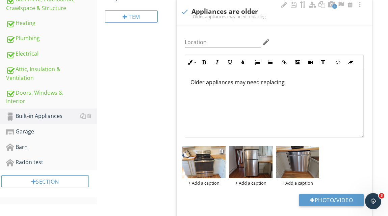
click at [210, 184] on div "+ Add a caption" at bounding box center [204, 183] width 44 height 5
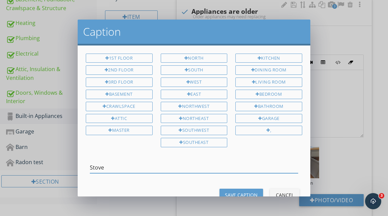
type input "Stove"
click at [231, 192] on div "Save Caption" at bounding box center [241, 195] width 33 height 7
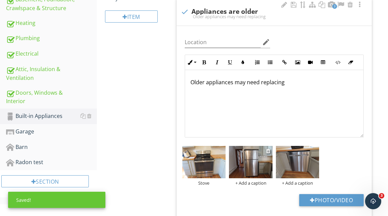
click at [243, 183] on div "+ Add a caption" at bounding box center [251, 183] width 44 height 5
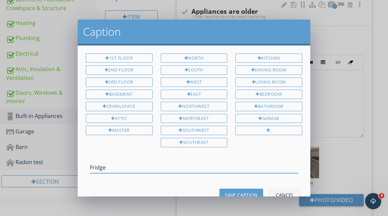
type input "Fridge"
click at [245, 192] on div "Save Caption" at bounding box center [241, 195] width 33 height 7
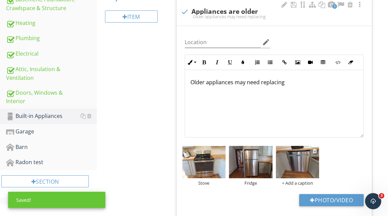
click at [296, 182] on div "+ Add a caption" at bounding box center [298, 183] width 44 height 5
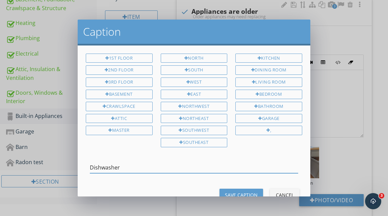
type input "Dishwasher"
click at [240, 192] on div "Save Caption" at bounding box center [241, 195] width 33 height 7
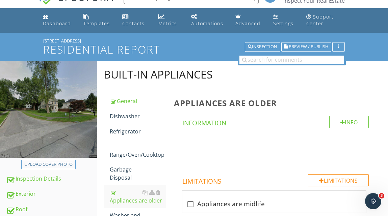
scroll to position [0, 0]
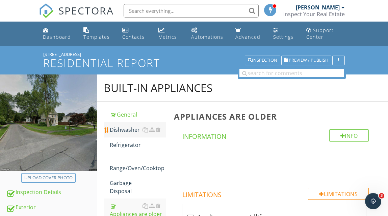
click at [130, 131] on div "Dishwasher" at bounding box center [138, 130] width 56 height 8
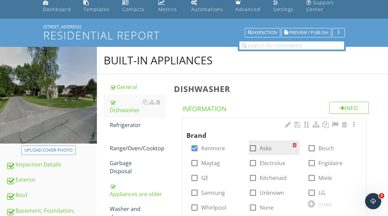
scroll to position [25, 0]
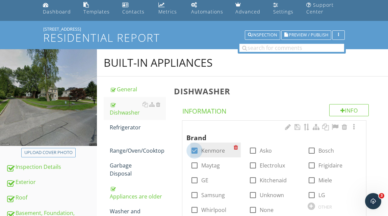
click at [196, 148] on div at bounding box center [194, 150] width 11 height 11
checkbox input "false"
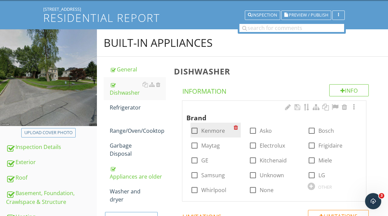
scroll to position [46, 0]
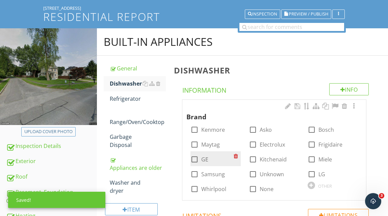
click at [195, 160] on div at bounding box center [194, 159] width 11 height 11
checkbox input "true"
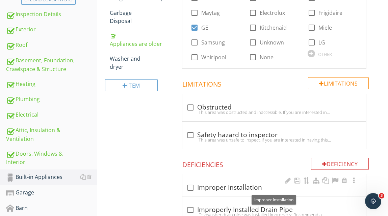
scroll to position [27, 0]
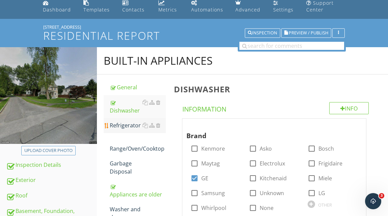
click at [130, 126] on div "Refrigerator" at bounding box center [138, 126] width 56 height 8
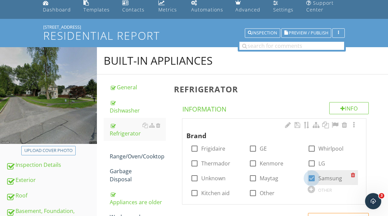
click at [310, 179] on div at bounding box center [311, 178] width 11 height 11
checkbox input "false"
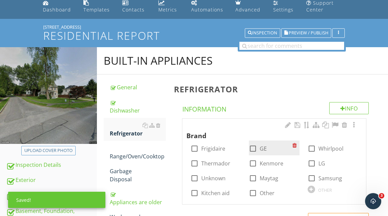
click at [252, 148] on div at bounding box center [252, 148] width 11 height 11
checkbox input "true"
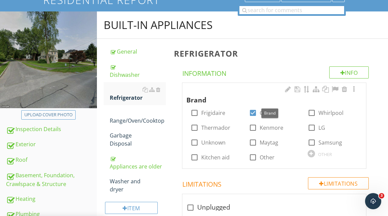
scroll to position [69, 0]
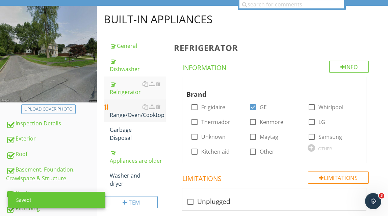
click at [127, 115] on div "Range/Oven/Cooktop" at bounding box center [138, 111] width 56 height 16
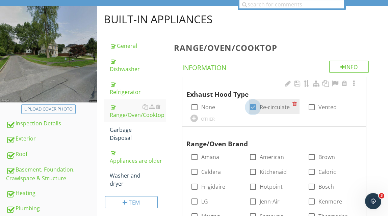
click at [251, 108] on div at bounding box center [252, 107] width 11 height 11
checkbox input "false"
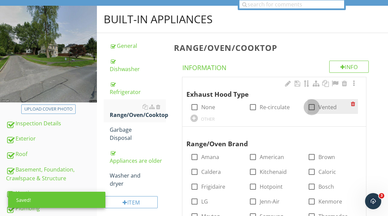
click at [311, 105] on div at bounding box center [311, 107] width 11 height 11
checkbox input "true"
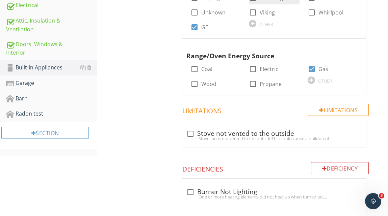
scroll to position [289, 0]
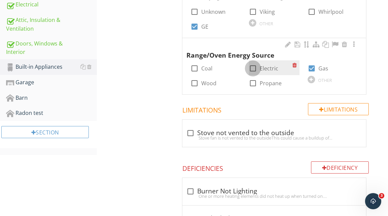
click at [251, 69] on div at bounding box center [252, 68] width 11 height 11
checkbox input "true"
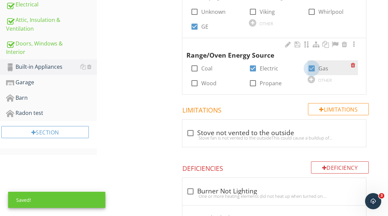
click at [310, 68] on div at bounding box center [311, 68] width 11 height 11
checkbox input "false"
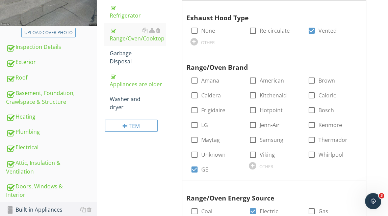
scroll to position [146, 0]
click at [159, 51] on div at bounding box center [158, 52] width 4 height 5
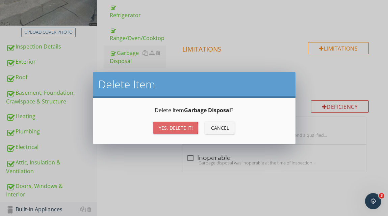
click at [176, 129] on div "Yes, Delete it!" at bounding box center [176, 128] width 34 height 7
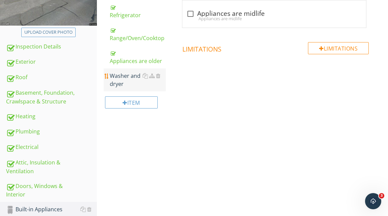
scroll to position [146, 0]
click at [133, 77] on div "Washer and dryer" at bounding box center [138, 80] width 56 height 16
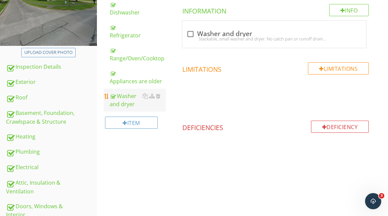
scroll to position [125, 0]
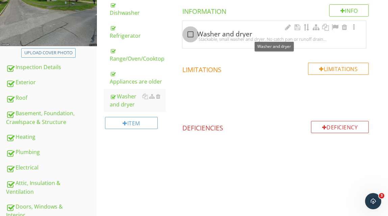
click at [191, 34] on div at bounding box center [190, 34] width 11 height 11
checkbox input "true"
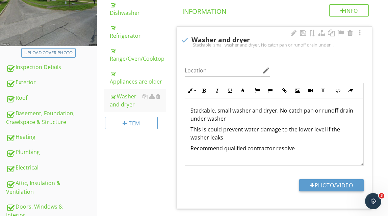
click at [295, 150] on p "Recommend qualified contractor resolve" at bounding box center [274, 149] width 168 height 8
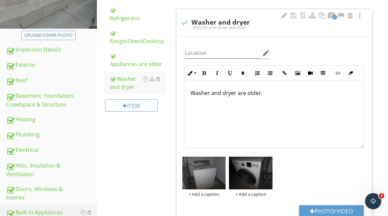
scroll to position [0, 0]
click at [207, 194] on div "+ Add a caption" at bounding box center [204, 194] width 44 height 5
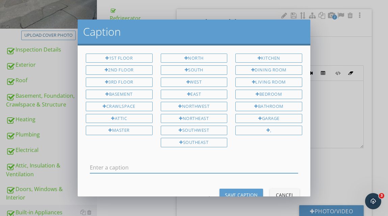
type input "D"
type input "Dryer"
click at [245, 192] on div "Save Caption" at bounding box center [241, 195] width 33 height 7
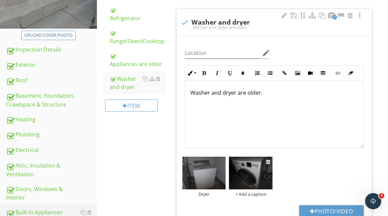
click at [253, 194] on div "+ Add a caption" at bounding box center [251, 194] width 44 height 5
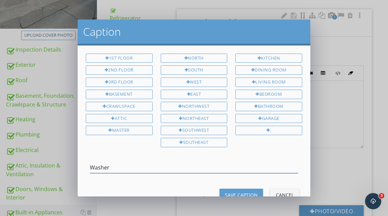
type input "Washer"
click at [237, 192] on div "Save Caption" at bounding box center [241, 195] width 33 height 7
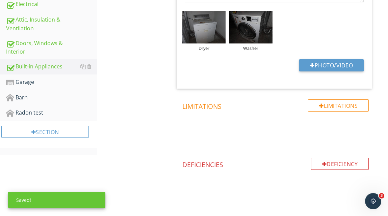
scroll to position [288, 0]
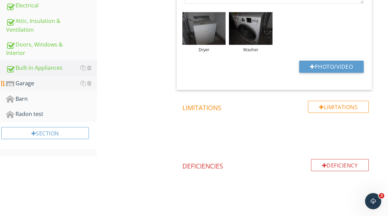
click at [33, 83] on div "Garage" at bounding box center [51, 83] width 91 height 9
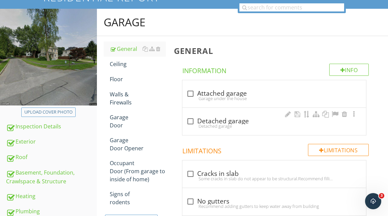
scroll to position [69, 0]
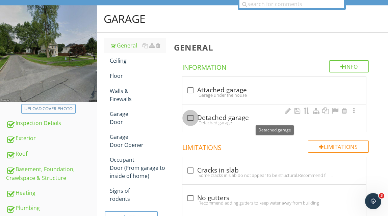
click at [190, 118] on div at bounding box center [190, 117] width 11 height 11
checkbox input "true"
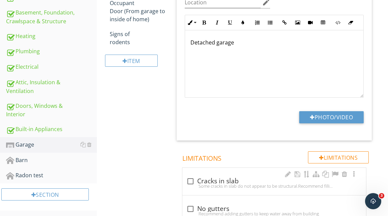
scroll to position [278, 0]
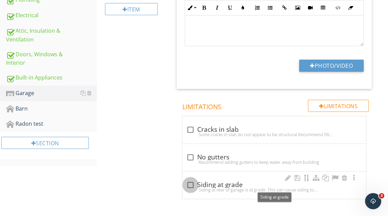
click at [190, 185] on div at bounding box center [190, 185] width 11 height 11
checkbox input "true"
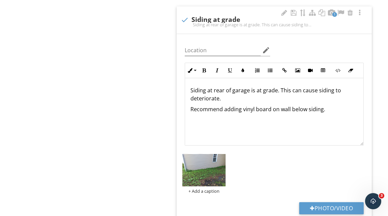
scroll to position [0, 0]
click at [333, 90] on p "Siding at rear of garage is at grade. This can cause siding to deteriorate." at bounding box center [274, 94] width 168 height 16
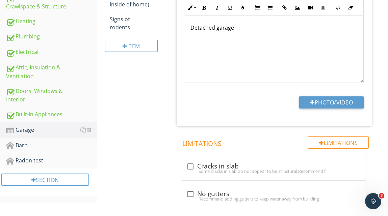
scroll to position [1, 0]
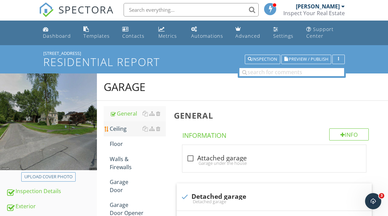
click at [124, 130] on div "Ceiling" at bounding box center [138, 129] width 56 height 8
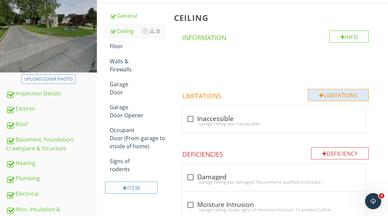
scroll to position [96, 0]
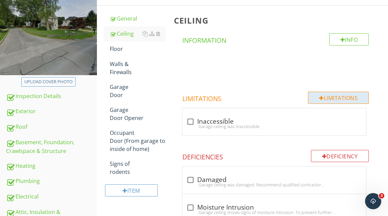
click at [327, 97] on div "Limitations" at bounding box center [338, 98] width 61 height 12
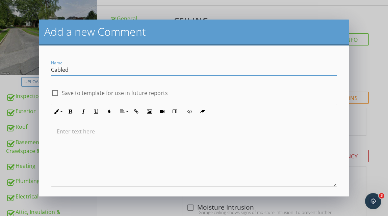
type input "Cabled"
click at [96, 132] on p at bounding box center [194, 132] width 275 height 8
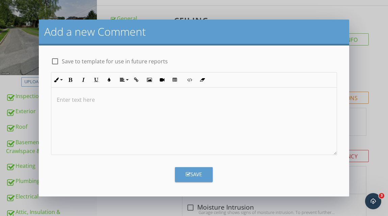
scroll to position [0, 0]
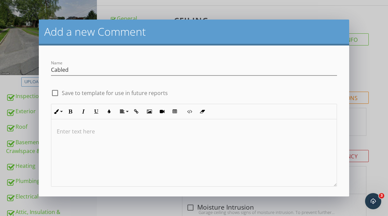
click at [371, 74] on div "Add a new Comment Name Cabled check_box_outline_blank Save to template for use …" at bounding box center [194, 108] width 388 height 216
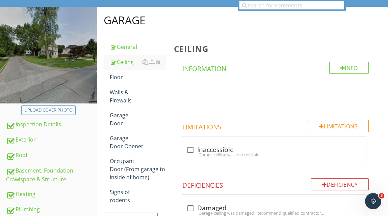
scroll to position [70, 0]
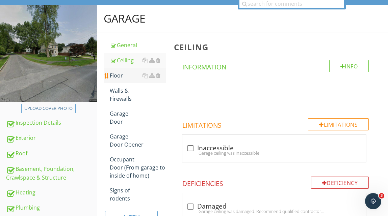
click at [121, 75] on div "Floor" at bounding box center [138, 76] width 56 height 8
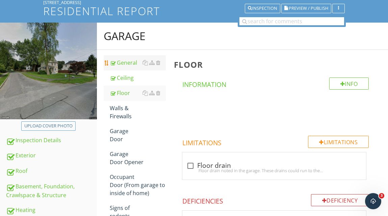
scroll to position [55, 0]
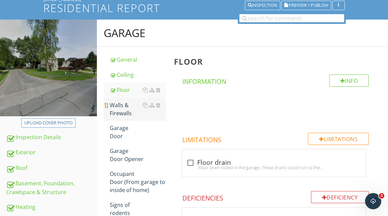
click at [118, 109] on div "Walls & Firewalls" at bounding box center [138, 109] width 56 height 16
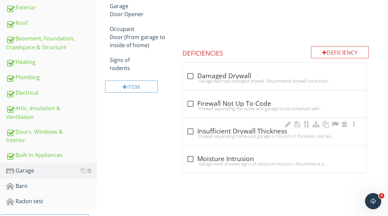
scroll to position [200, 0]
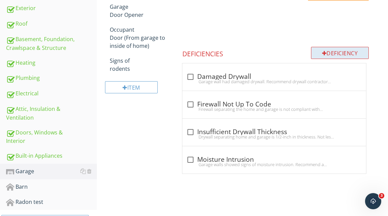
click at [325, 51] on div "Deficiency" at bounding box center [340, 53] width 58 height 12
click at [380, 93] on div at bounding box center [194, 108] width 388 height 216
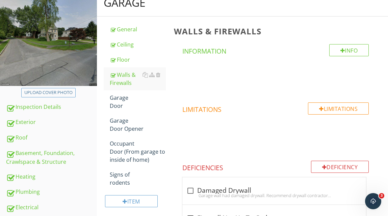
scroll to position [88, 0]
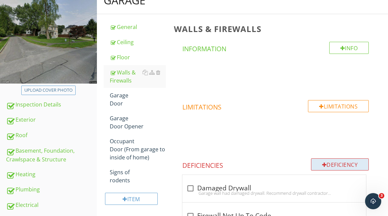
click at [341, 164] on div "Deficiency" at bounding box center [340, 165] width 58 height 12
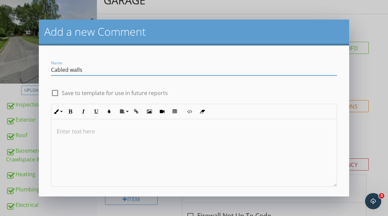
type input "Cabled walls"
click at [89, 132] on p at bounding box center [194, 132] width 275 height 8
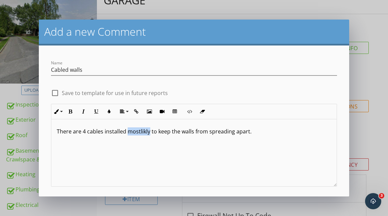
click at [140, 133] on p "There are 4 cables installed mostlikly to keep the walls from spreading apart." at bounding box center [194, 132] width 275 height 8
click at [153, 147] on div "There are 4 cables installed most likly to keep the walls from spreading apart." at bounding box center [193, 154] width 285 height 68
click at [258, 133] on p "There are 4 cables installed most likely to keep the walls from spreading apart." at bounding box center [194, 132] width 275 height 8
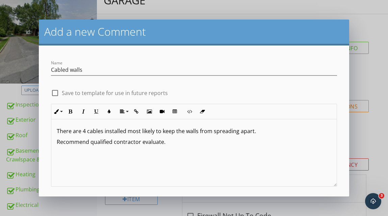
scroll to position [32, 0]
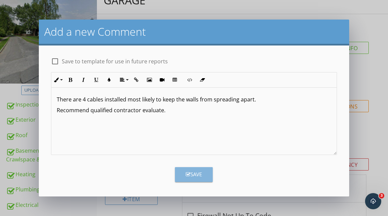
click at [198, 174] on div "Save" at bounding box center [194, 175] width 16 height 8
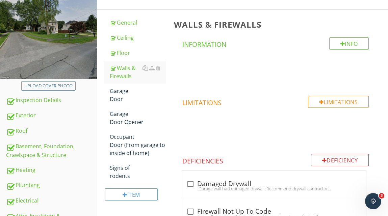
scroll to position [101, 0]
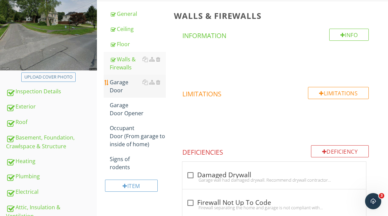
click at [134, 83] on div "Garage Door" at bounding box center [138, 86] width 56 height 16
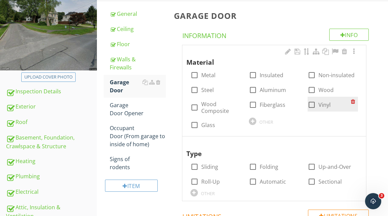
click at [312, 105] on div at bounding box center [311, 104] width 11 height 11
checkbox input "true"
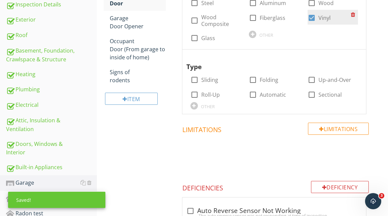
scroll to position [191, 0]
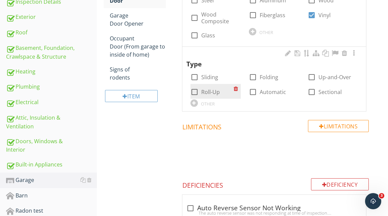
click at [191, 91] on div at bounding box center [194, 91] width 11 height 11
checkbox input "true"
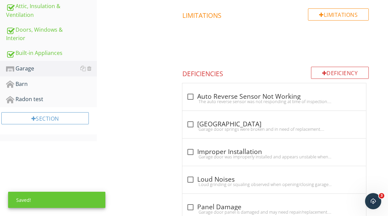
scroll to position [308, 0]
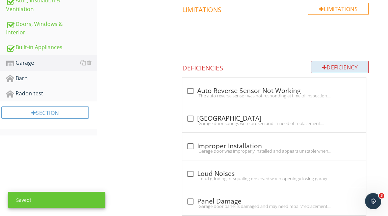
click at [335, 67] on div "Deficiency" at bounding box center [340, 67] width 58 height 12
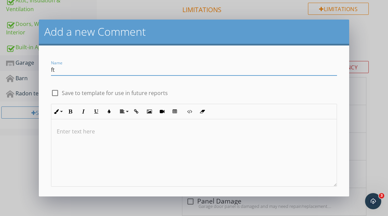
type input "f"
type input "Garage doors damage"
click at [94, 132] on p at bounding box center [194, 132] width 275 height 8
click at [101, 133] on p "Left garage door springs are" at bounding box center [194, 132] width 275 height 8
click at [128, 132] on p "Left garage door springs are" at bounding box center [194, 132] width 275 height 8
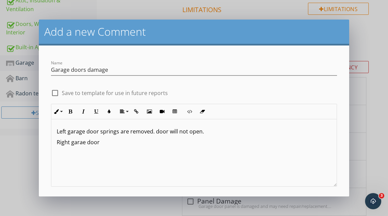
click at [86, 143] on p "Right garae door" at bounding box center [194, 142] width 275 height 8
click at [104, 143] on p "Right garage door" at bounding box center [194, 142] width 275 height 8
click at [104, 143] on p "Right garage door is damaged however dose open" at bounding box center [194, 142] width 275 height 8
click at [168, 144] on p "Right garage door is damaged however dose open" at bounding box center [194, 142] width 275 height 8
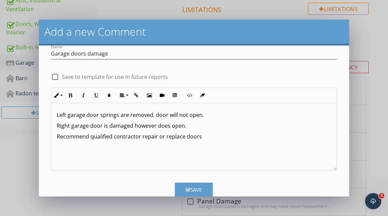
scroll to position [22, 0]
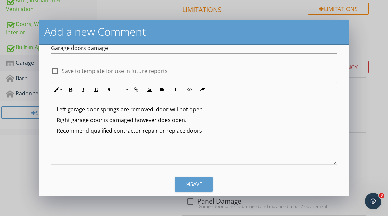
click at [188, 184] on icon "button" at bounding box center [188, 184] width 5 height 5
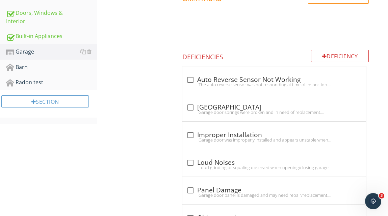
scroll to position [257, 0]
